Goal: Information Seeking & Learning: Learn about a topic

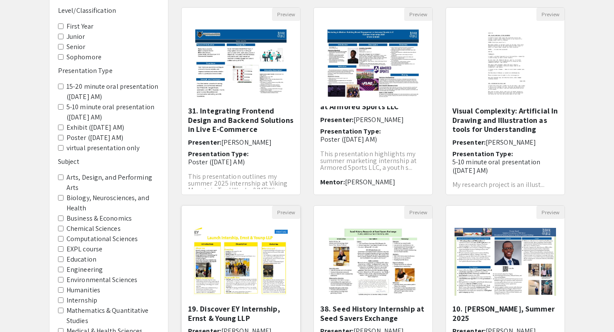
scroll to position [215, 0]
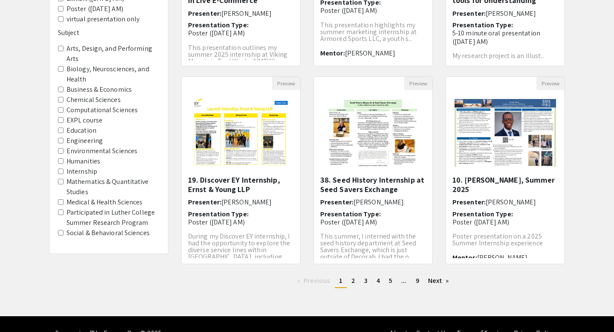
click at [358, 287] on ul "Previous page 1 / 9 You're on page 1 page 2 page 3 page 4 page 5 page ... page …" at bounding box center [373, 281] width 384 height 14
click at [355, 280] on link "page 2" at bounding box center [353, 280] width 12 height 13
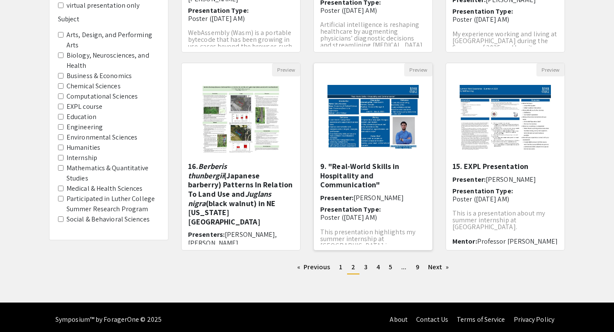
scroll to position [234, 0]
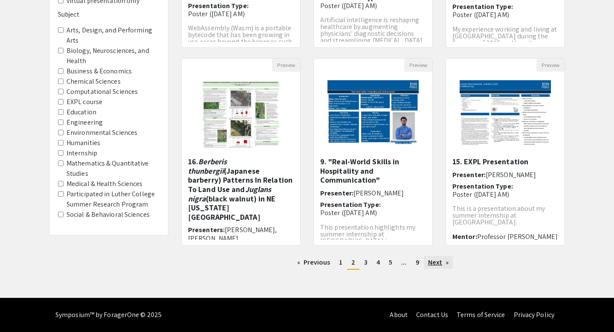
click at [432, 261] on link "Next page" at bounding box center [438, 262] width 29 height 13
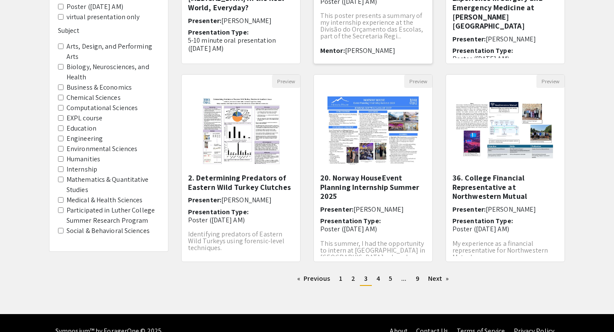
scroll to position [234, 0]
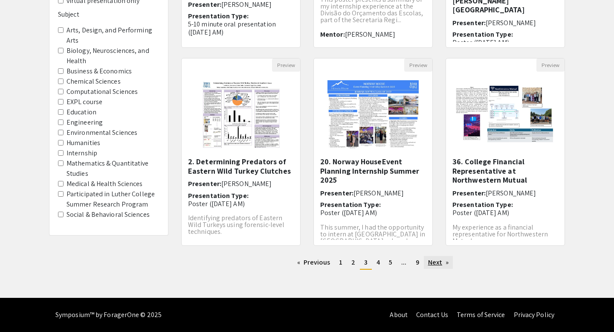
click at [432, 264] on link "Next page" at bounding box center [438, 262] width 29 height 13
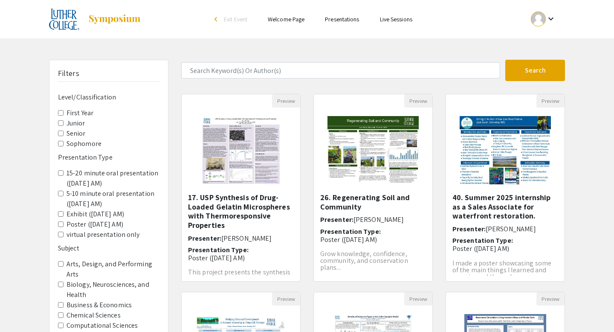
scroll to position [30, 0]
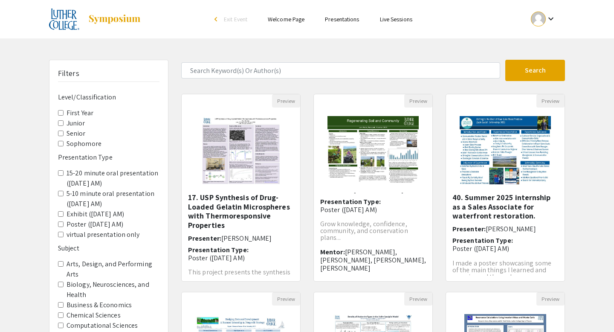
click at [60, 133] on input "Senior" at bounding box center [61, 133] width 6 height 6
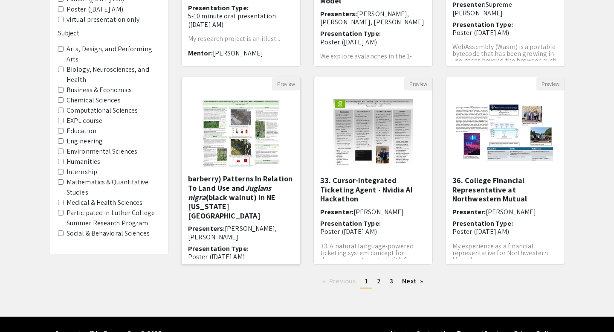
scroll to position [36, 0]
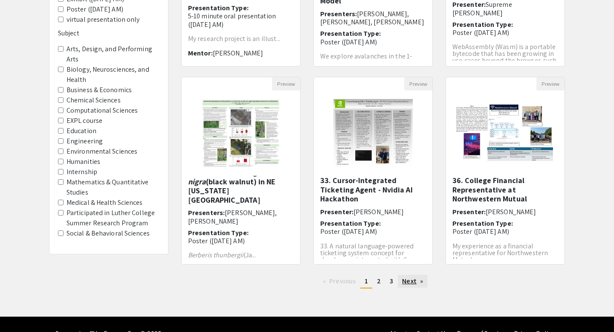
click at [410, 281] on link "Next page" at bounding box center [412, 281] width 29 height 13
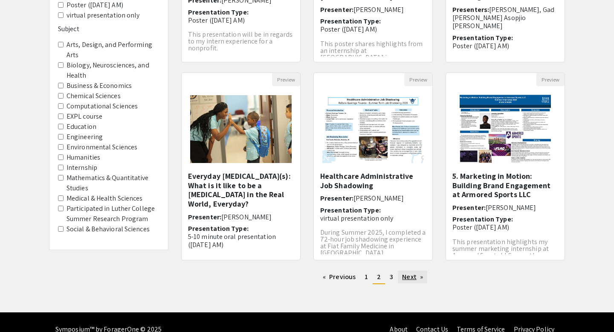
scroll to position [222, 0]
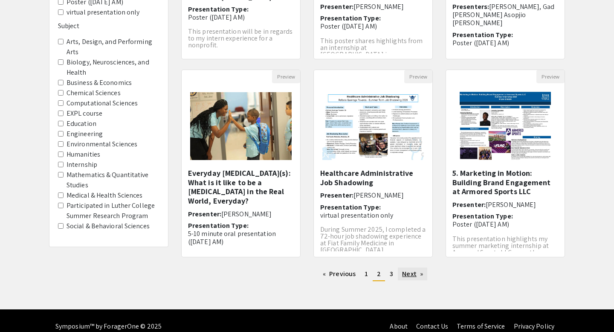
click at [416, 272] on link "Next page" at bounding box center [412, 273] width 29 height 13
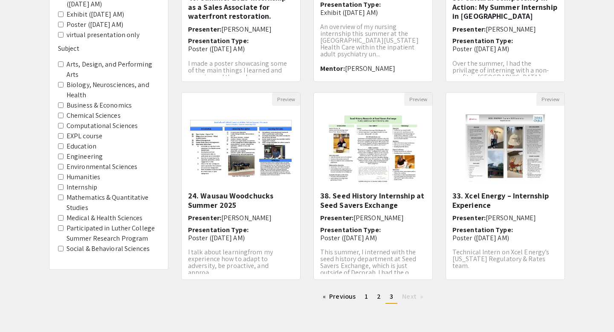
scroll to position [4, 0]
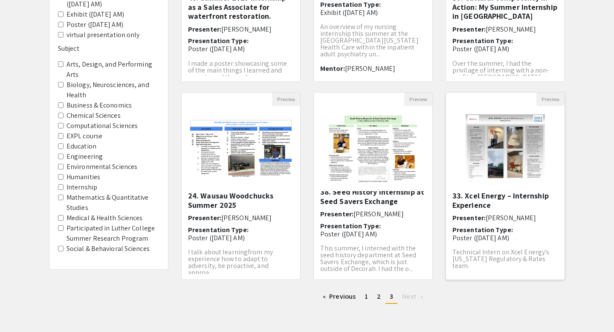
click at [523, 162] on img "Open Presentation <p>33. Xcel Energy – Internship Experience</p>" at bounding box center [505, 148] width 97 height 85
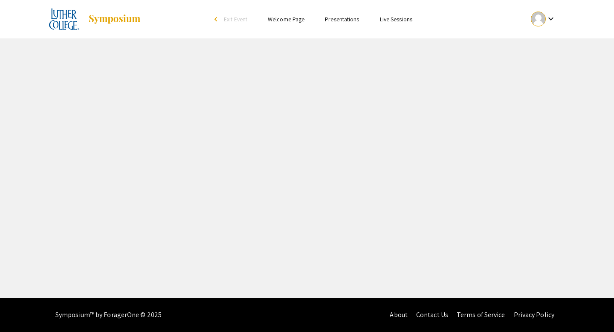
select select "custom"
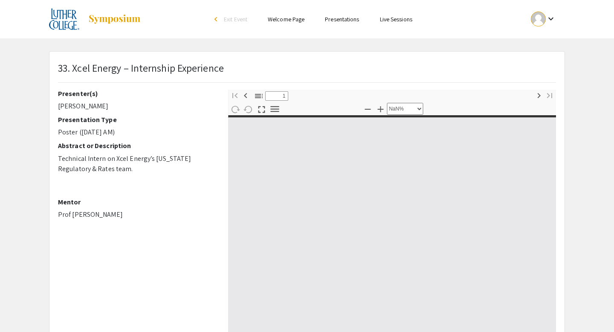
type input "0"
select select "custom"
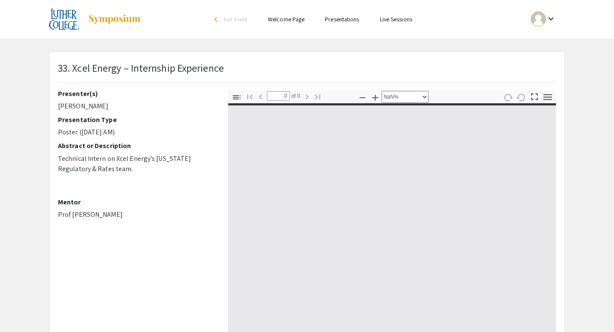
type input "1"
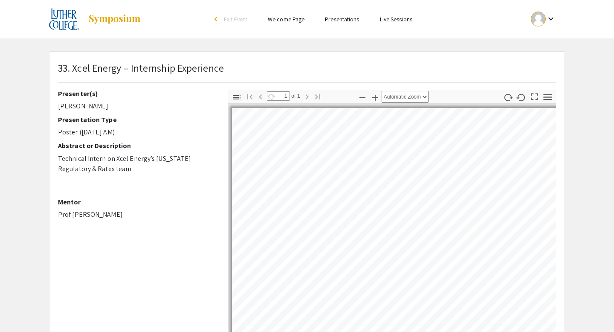
select select "auto"
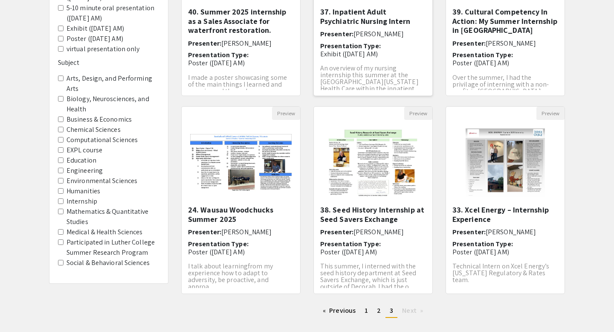
scroll to position [222, 0]
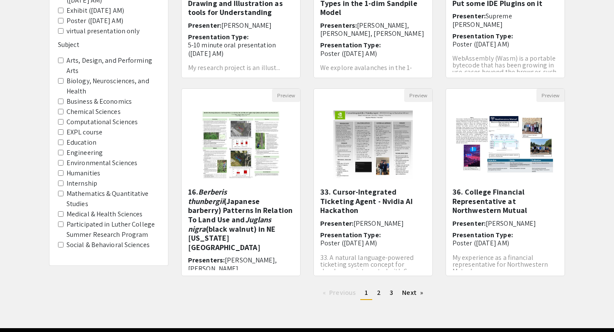
scroll to position [203, 0]
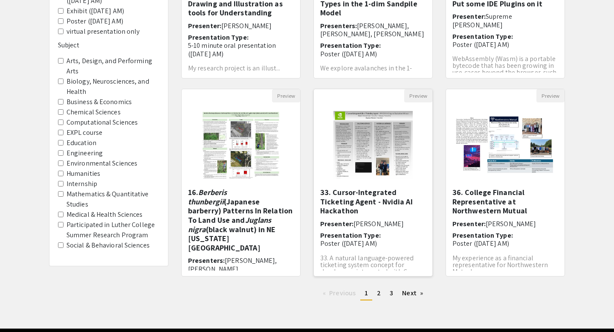
click at [402, 227] on span "[PERSON_NAME]" at bounding box center [378, 223] width 50 height 9
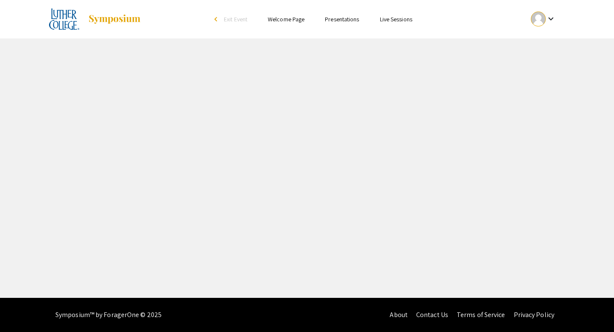
select select "custom"
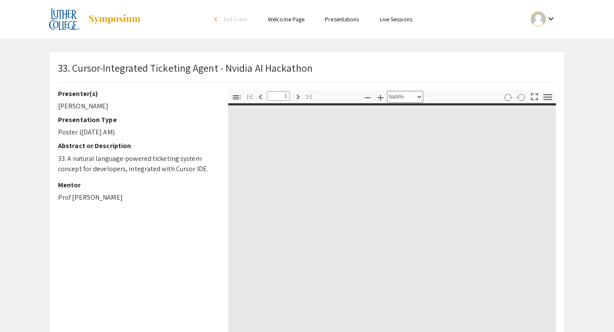
type input "0"
select select "custom"
type input "1"
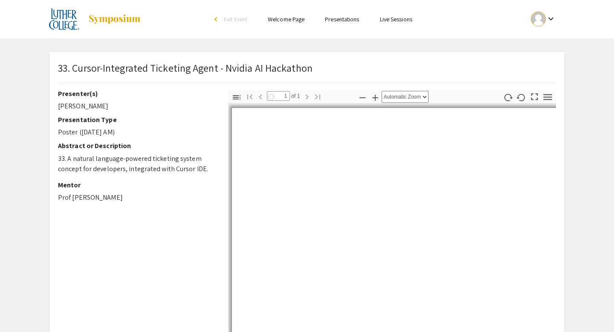
select select "auto"
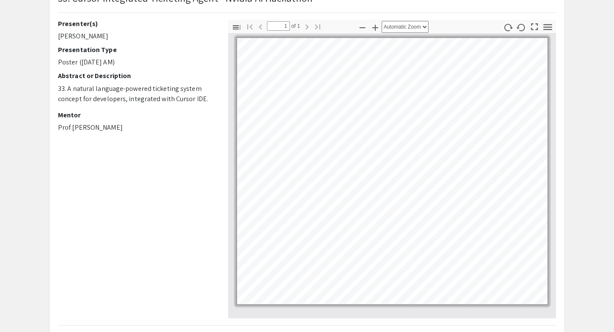
scroll to position [71, 0]
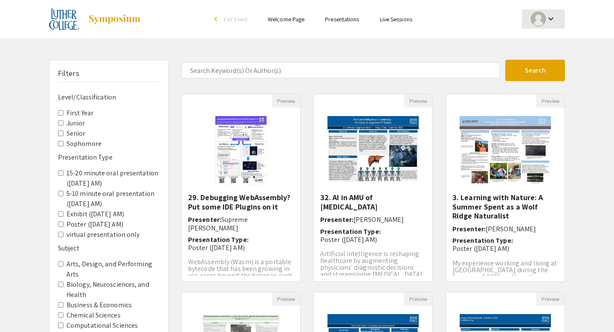
click at [552, 17] on mat-icon "keyboard_arrow_down" at bounding box center [551, 19] width 10 height 10
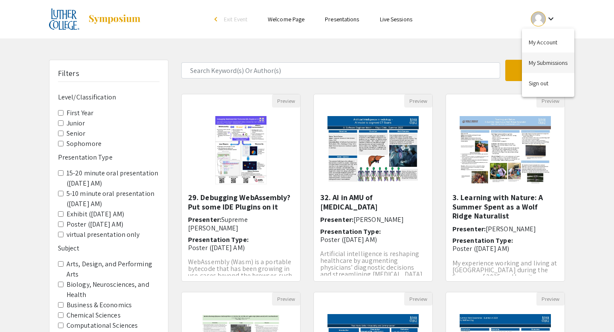
click at [542, 60] on button "My Submissions" at bounding box center [548, 62] width 52 height 20
click at [59, 133] on input "Senior" at bounding box center [61, 133] width 6 height 6
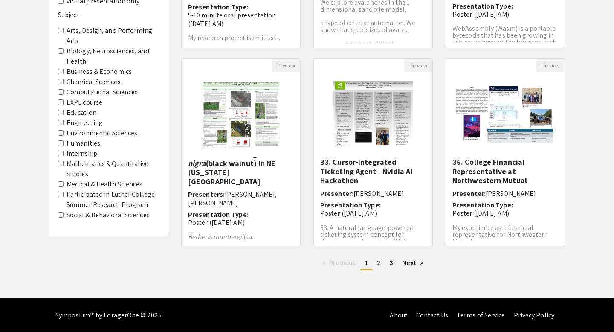
scroll to position [234, 0]
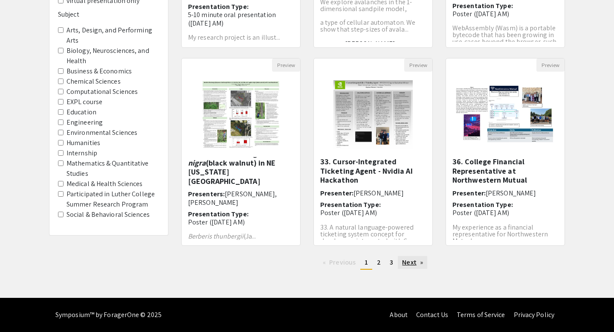
click at [411, 263] on link "Next page" at bounding box center [412, 262] width 29 height 13
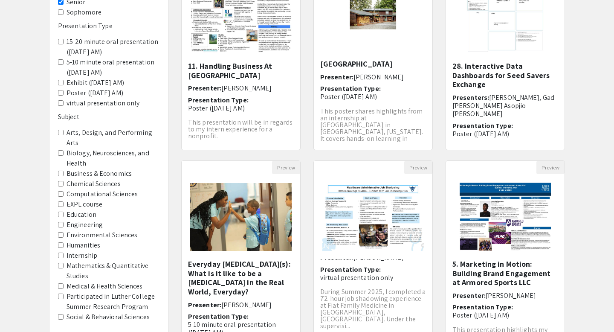
scroll to position [234, 0]
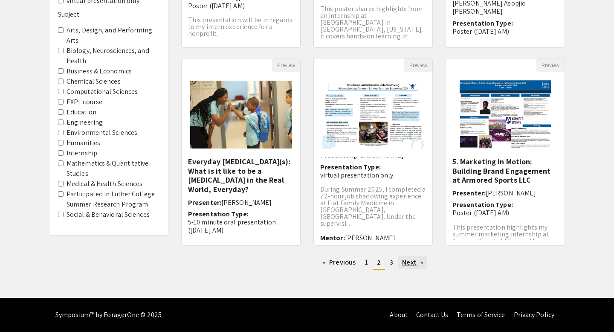
click at [408, 263] on link "Next page" at bounding box center [412, 262] width 29 height 13
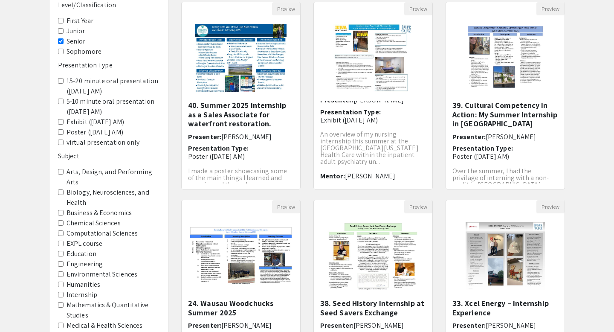
scroll to position [234, 0]
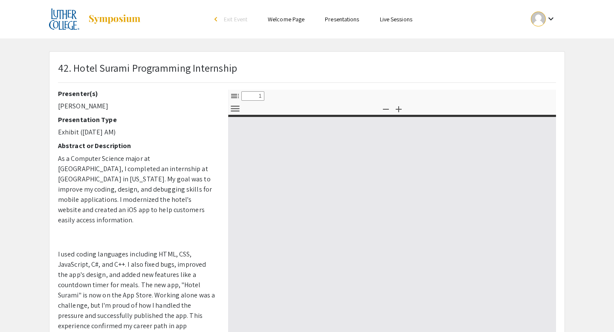
select select "custom"
type input "0"
select select "custom"
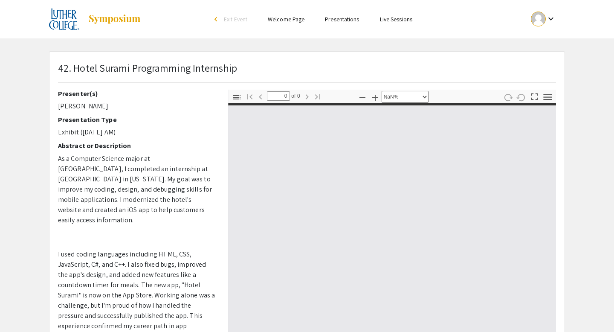
type input "1"
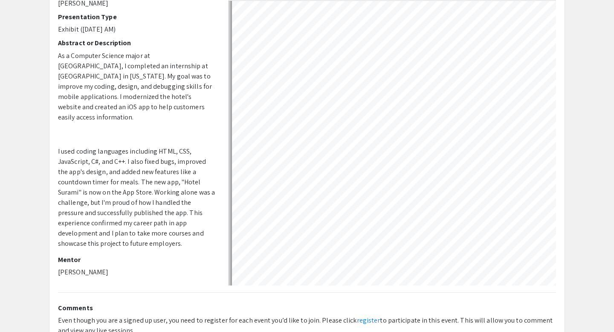
scroll to position [340, 0]
select select "custom"
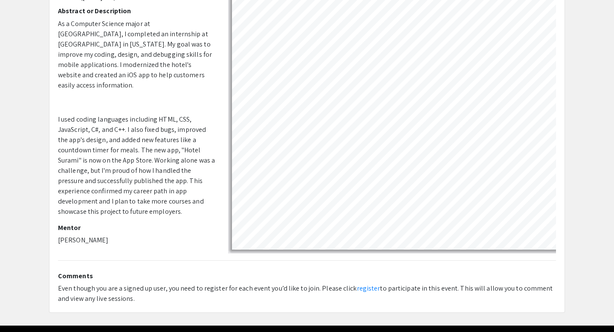
scroll to position [131, 0]
